Goal: Communication & Community: Connect with others

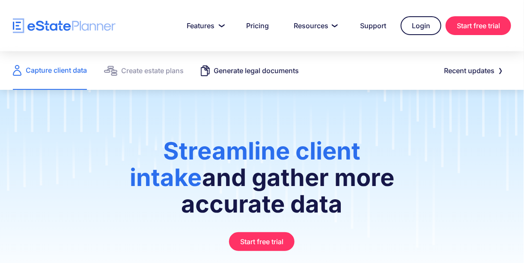
click at [257, 66] on div "Generate legal documents" at bounding box center [256, 71] width 85 height 12
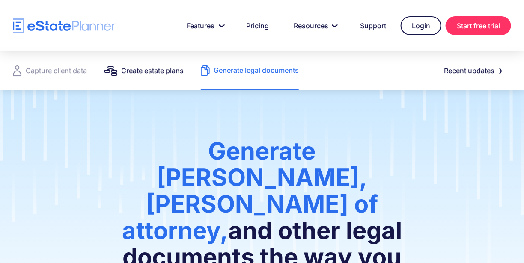
click at [167, 80] on link "Create estate plans" at bounding box center [144, 70] width 80 height 39
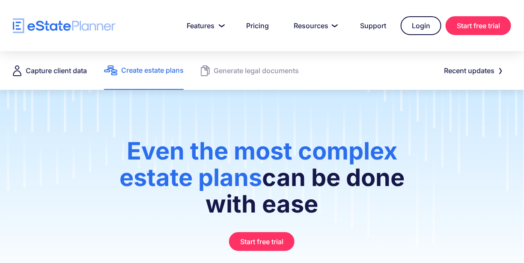
click at [66, 69] on div "Capture client data" at bounding box center [56, 71] width 61 height 12
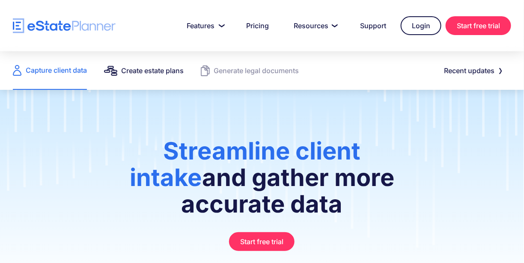
click at [148, 75] on div "Create estate plans" at bounding box center [152, 71] width 62 height 12
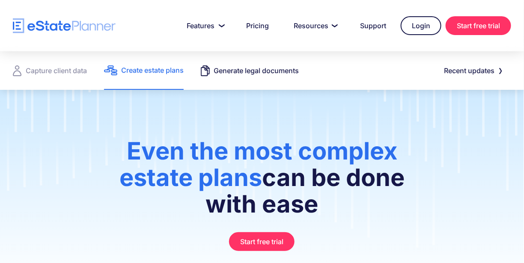
click at [253, 74] on div "Generate legal documents" at bounding box center [256, 71] width 85 height 12
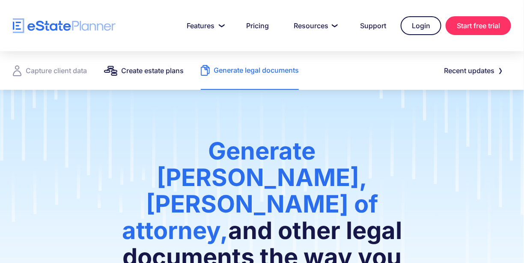
click at [140, 70] on div "Create estate plans" at bounding box center [152, 71] width 62 height 12
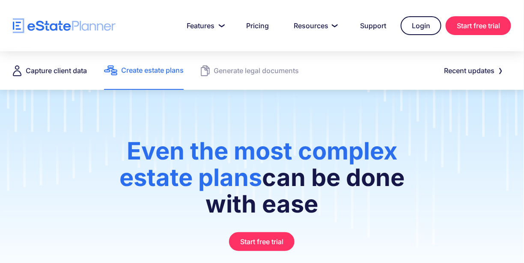
click at [56, 75] on div "Capture client data" at bounding box center [56, 71] width 61 height 12
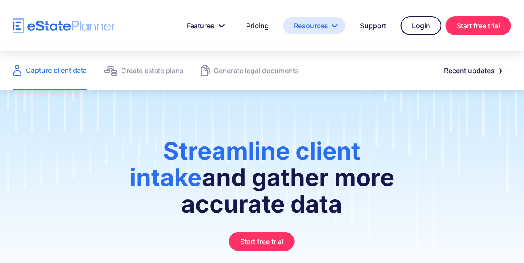
click at [326, 25] on link "Resources" at bounding box center [314, 25] width 62 height 17
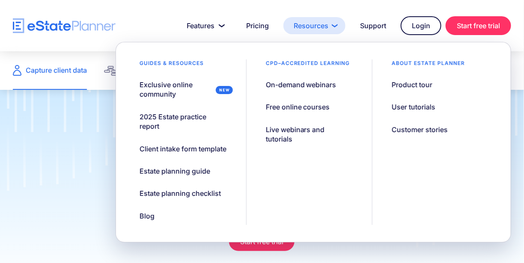
click at [333, 30] on link "Resources" at bounding box center [314, 25] width 62 height 17
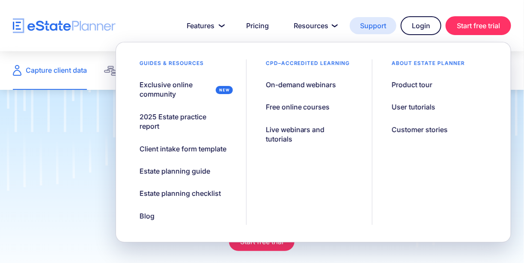
click at [377, 25] on link "Support" at bounding box center [373, 25] width 47 height 17
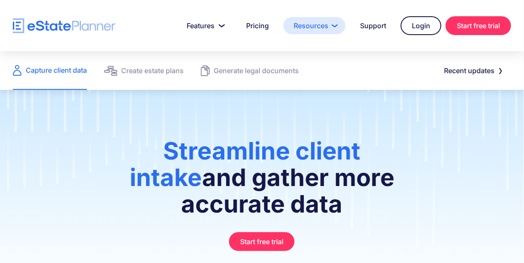
click at [317, 24] on link "Resources" at bounding box center [314, 25] width 62 height 17
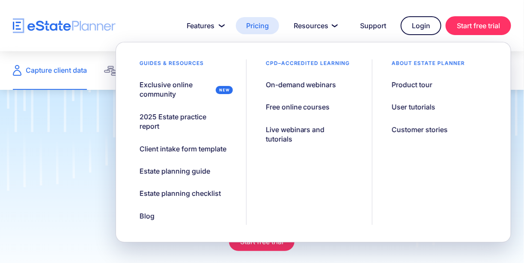
click at [258, 26] on link "Pricing" at bounding box center [257, 25] width 43 height 17
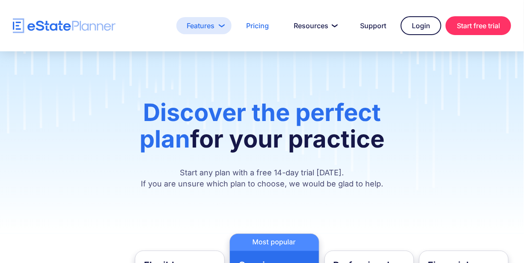
click at [208, 26] on link "Features" at bounding box center [203, 25] width 55 height 17
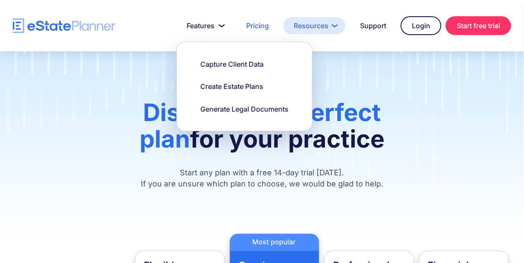
click at [316, 30] on link "Resources" at bounding box center [314, 25] width 62 height 17
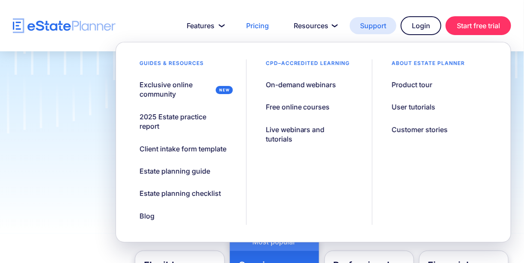
click at [380, 27] on link "Support" at bounding box center [373, 25] width 47 height 17
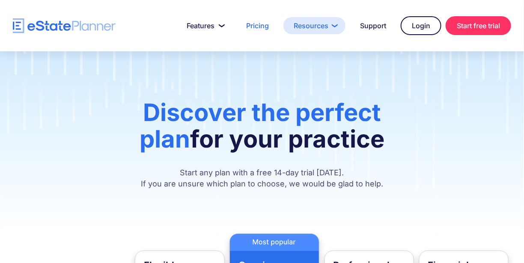
click at [317, 23] on link "Resources" at bounding box center [314, 25] width 62 height 17
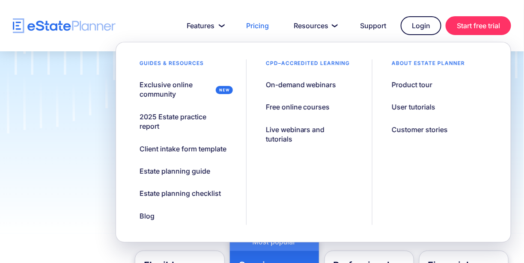
click at [252, 26] on link "Pricing" at bounding box center [257, 25] width 43 height 17
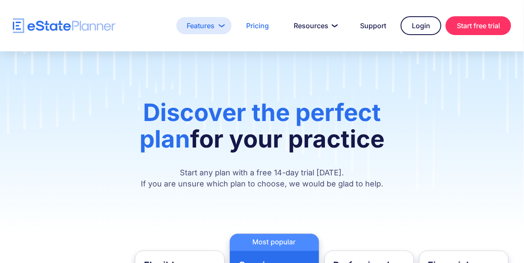
click at [213, 29] on link "Features" at bounding box center [203, 25] width 55 height 17
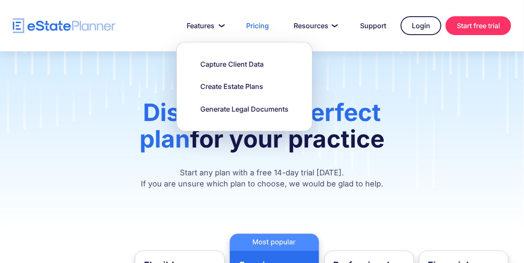
click at [351, 70] on div "Discover the perfect plan for your practice Start any plan with a free 14-day t…" at bounding box center [262, 142] width 524 height 182
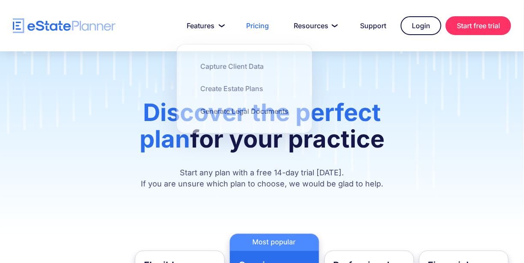
click at [364, 91] on div "Discover the perfect plan for your practice Start any plan with a free 14-day t…" at bounding box center [262, 142] width 524 height 182
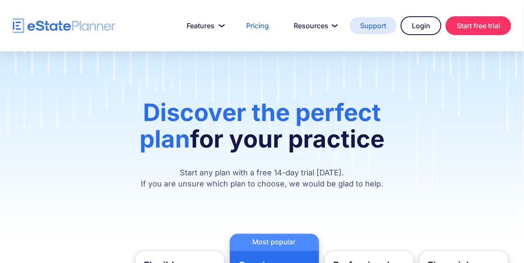
click at [369, 22] on link "Support" at bounding box center [373, 25] width 47 height 17
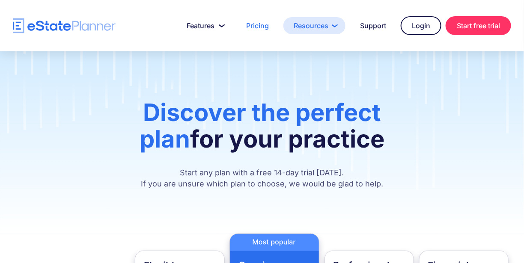
click at [324, 21] on link "Resources" at bounding box center [314, 25] width 62 height 17
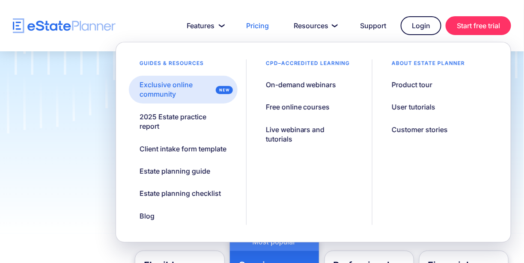
click at [177, 92] on div "Exclusive online community" at bounding box center [176, 89] width 72 height 19
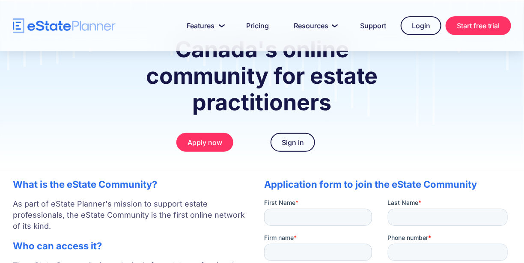
scroll to position [53, 0]
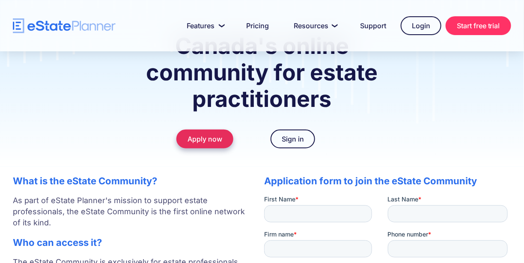
click at [203, 141] on link "Apply now" at bounding box center [204, 139] width 57 height 19
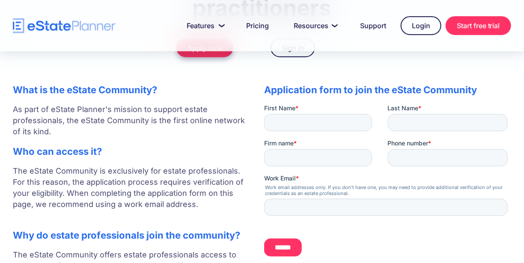
scroll to position [141, 0]
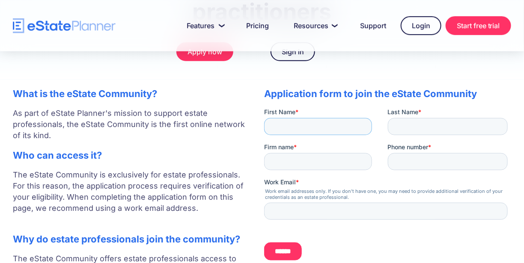
click at [296, 127] on input "First Name *" at bounding box center [318, 126] width 108 height 17
type input "*******"
click at [425, 128] on input "Last Name *" at bounding box center [447, 126] width 120 height 17
type input "*****"
click at [321, 161] on input "Firm name *" at bounding box center [318, 161] width 108 height 17
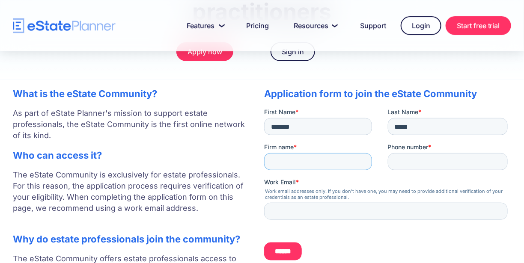
type input "**********"
click at [431, 163] on input "Phone number *" at bounding box center [447, 161] width 120 height 17
type input "**********"
click at [326, 208] on input "Work Email *" at bounding box center [386, 210] width 244 height 17
type input "**********"
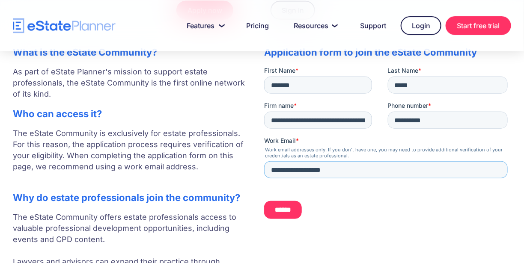
scroll to position [186, 0]
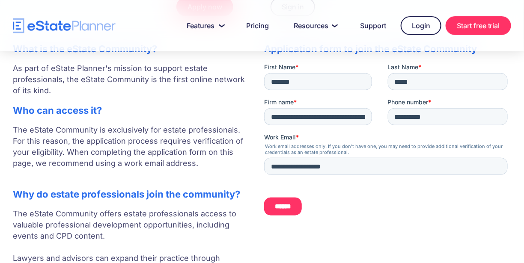
click at [282, 204] on input "******" at bounding box center [283, 206] width 38 height 18
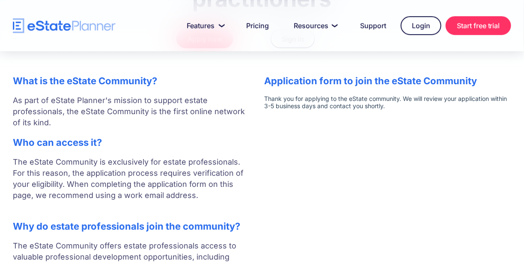
scroll to position [0, 0]
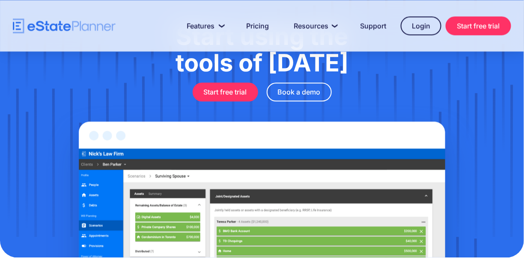
click at [43, 223] on img at bounding box center [262, 179] width 438 height 156
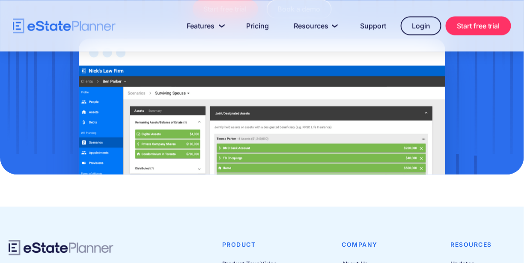
scroll to position [766, 0]
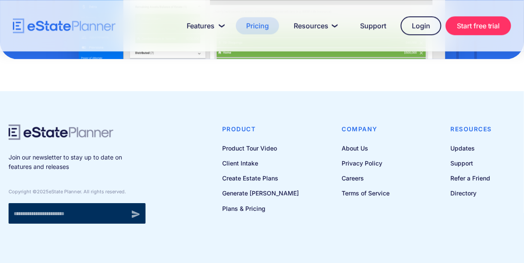
click at [266, 28] on link "Pricing" at bounding box center [257, 25] width 43 height 17
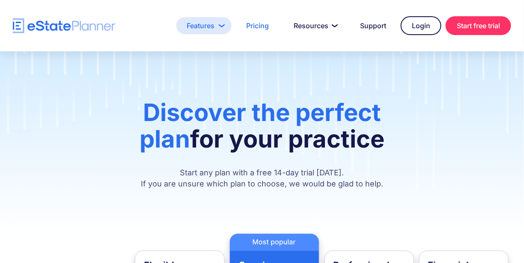
click at [200, 23] on link "Features" at bounding box center [203, 25] width 55 height 17
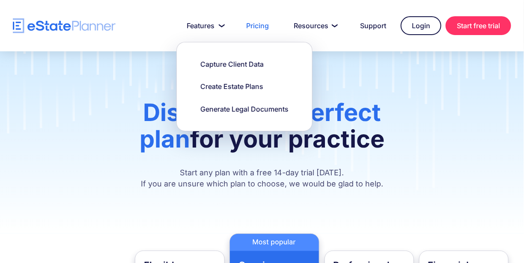
click at [354, 75] on div "Discover the perfect plan for your practice Start any plan with a free 14-day t…" at bounding box center [262, 142] width 524 height 182
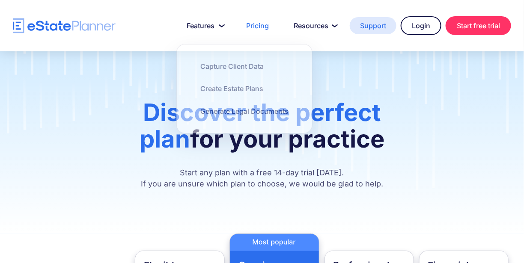
click at [374, 26] on link "Support" at bounding box center [373, 25] width 47 height 17
